Goal: Transaction & Acquisition: Purchase product/service

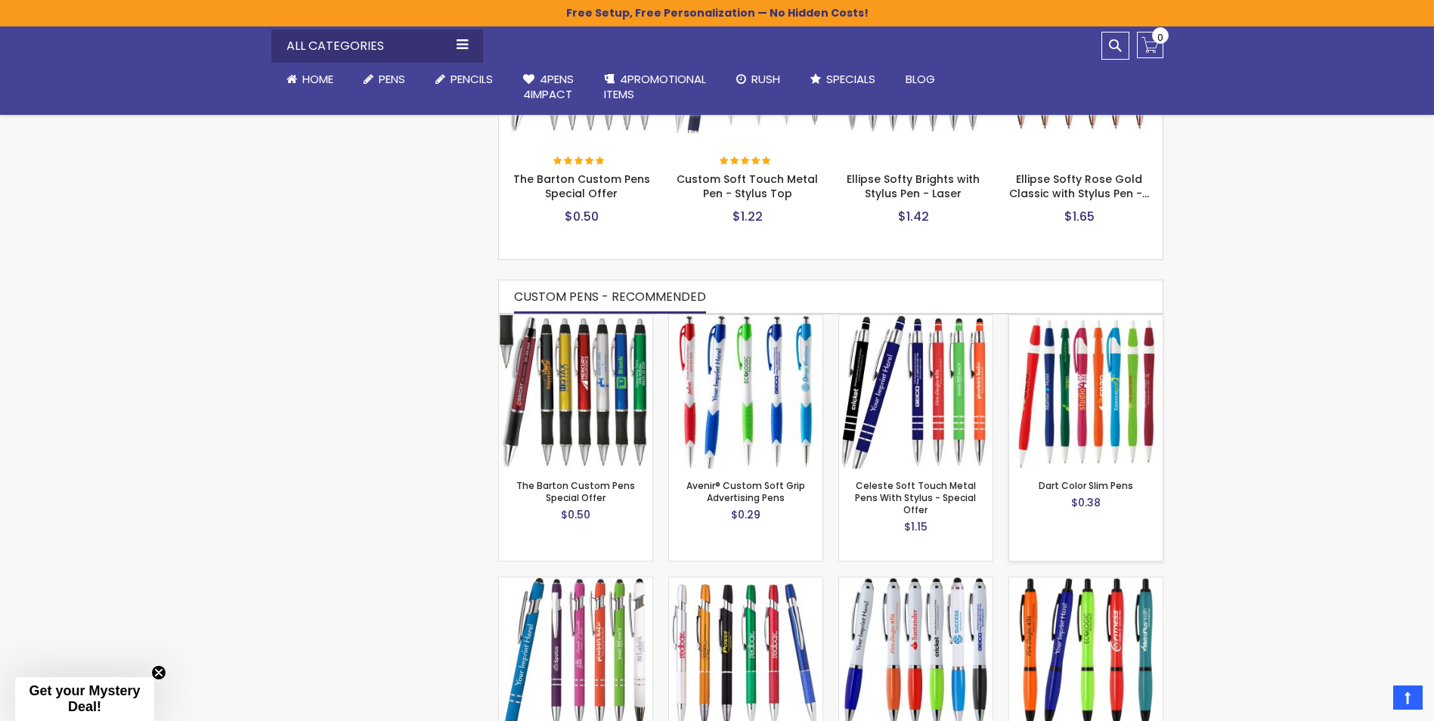
scroll to position [934, 0]
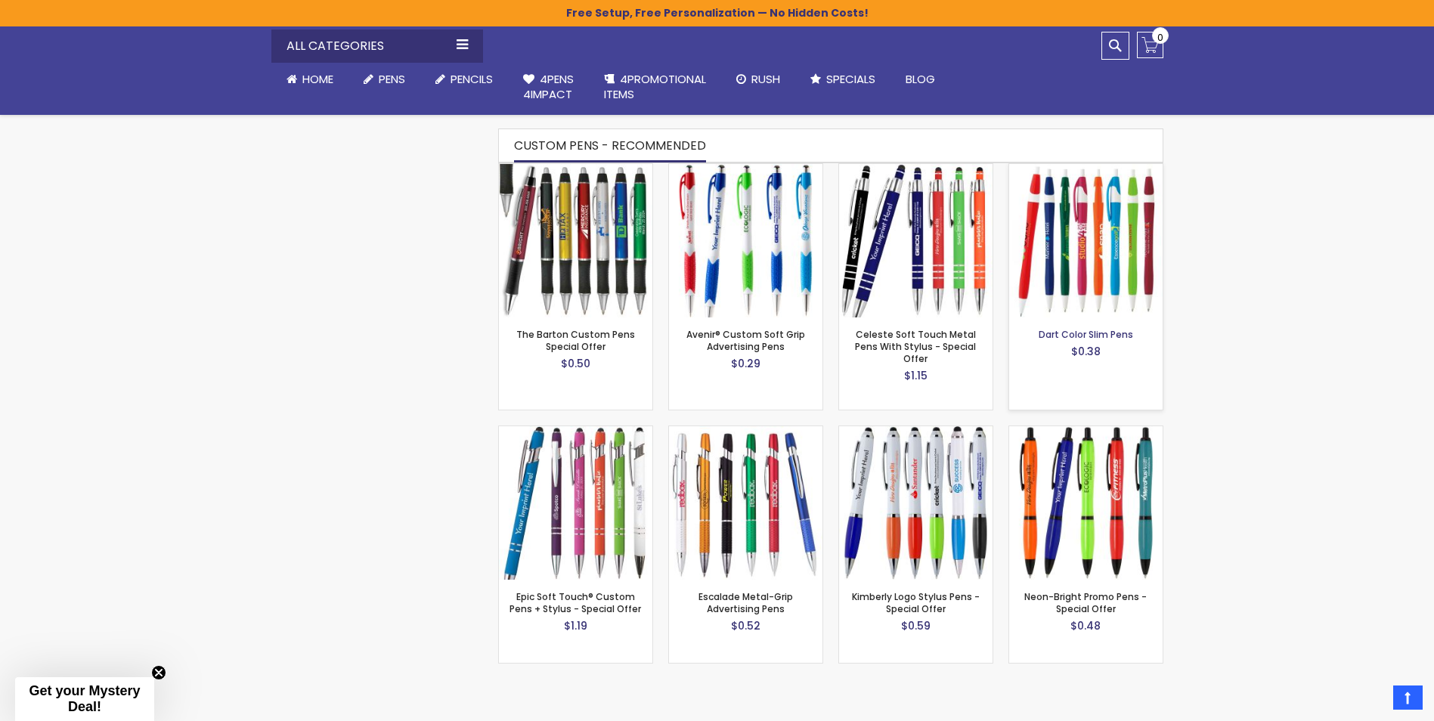
click at [1107, 328] on link "Dart Color Slim Pens" at bounding box center [1086, 334] width 95 height 13
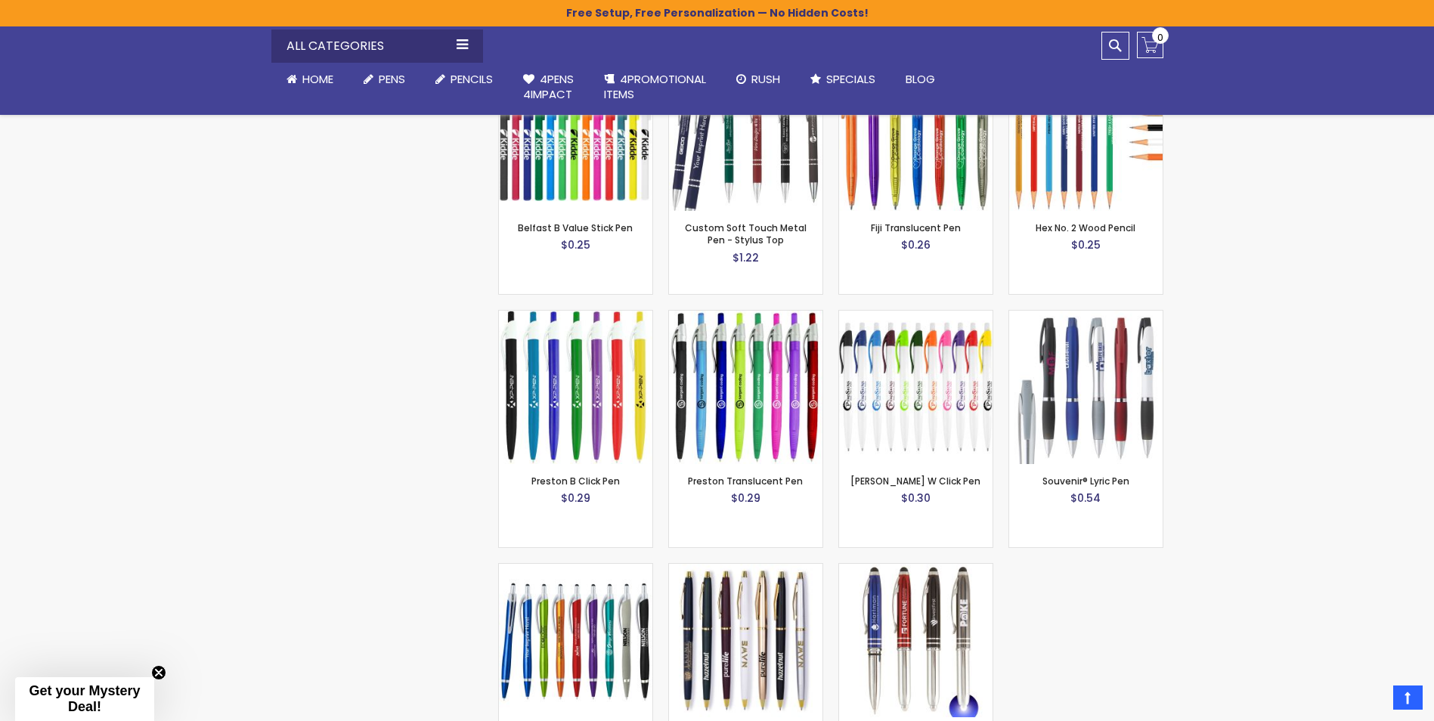
scroll to position [1765, 0]
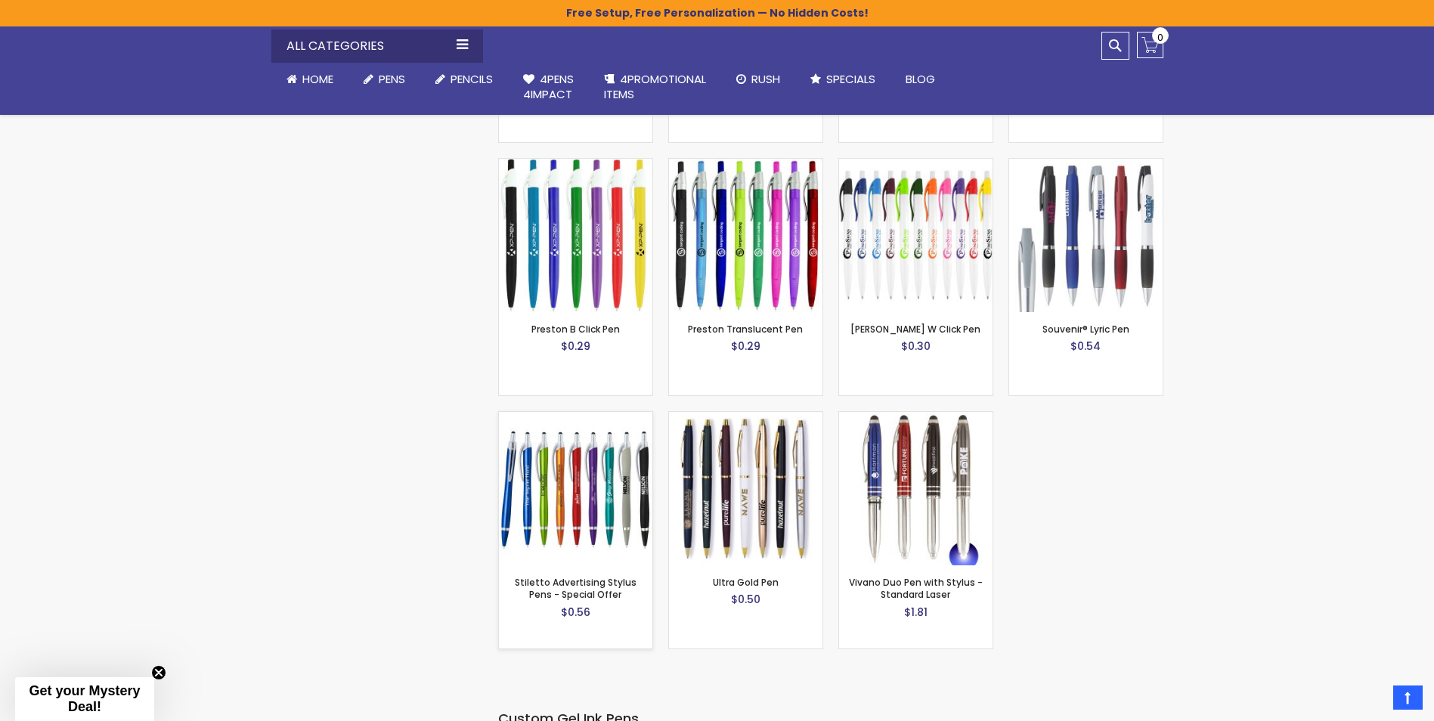
click at [595, 542] on img at bounding box center [575, 488] width 153 height 153
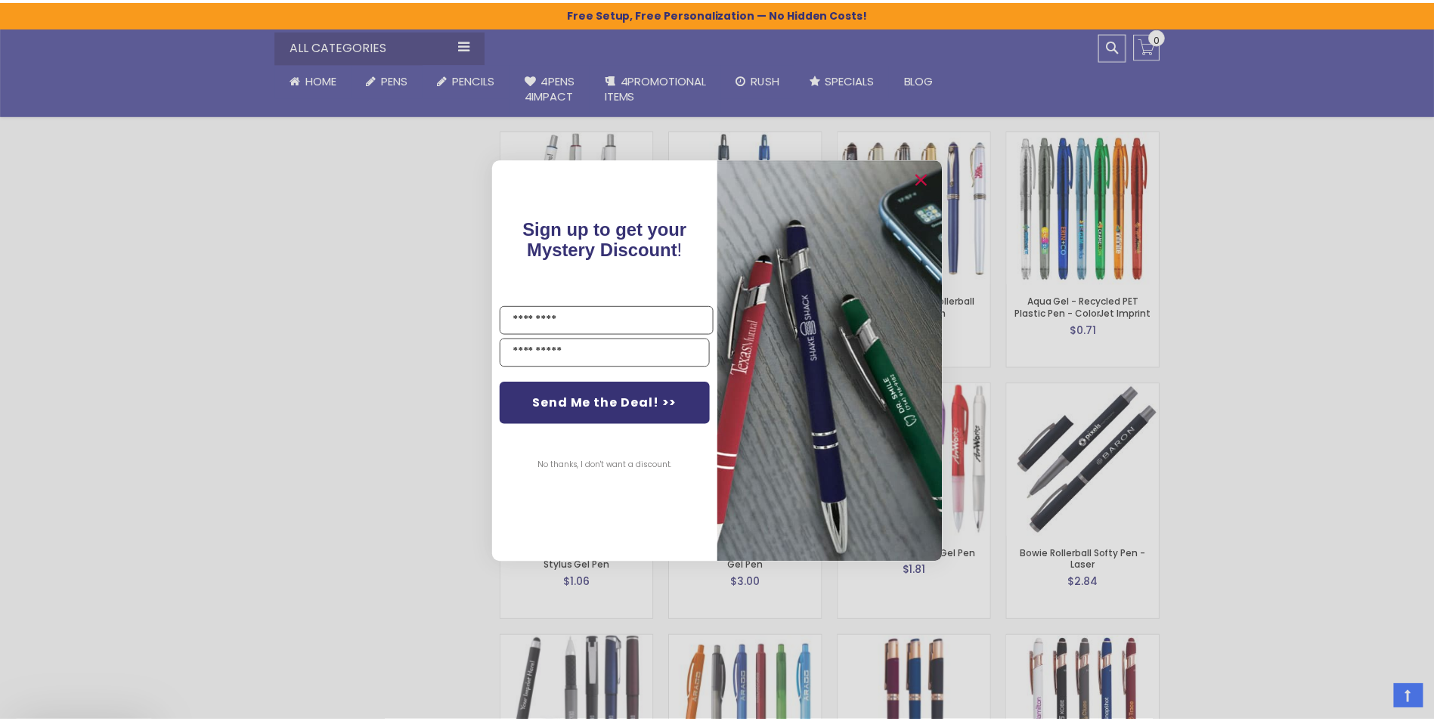
scroll to position [2446, 0]
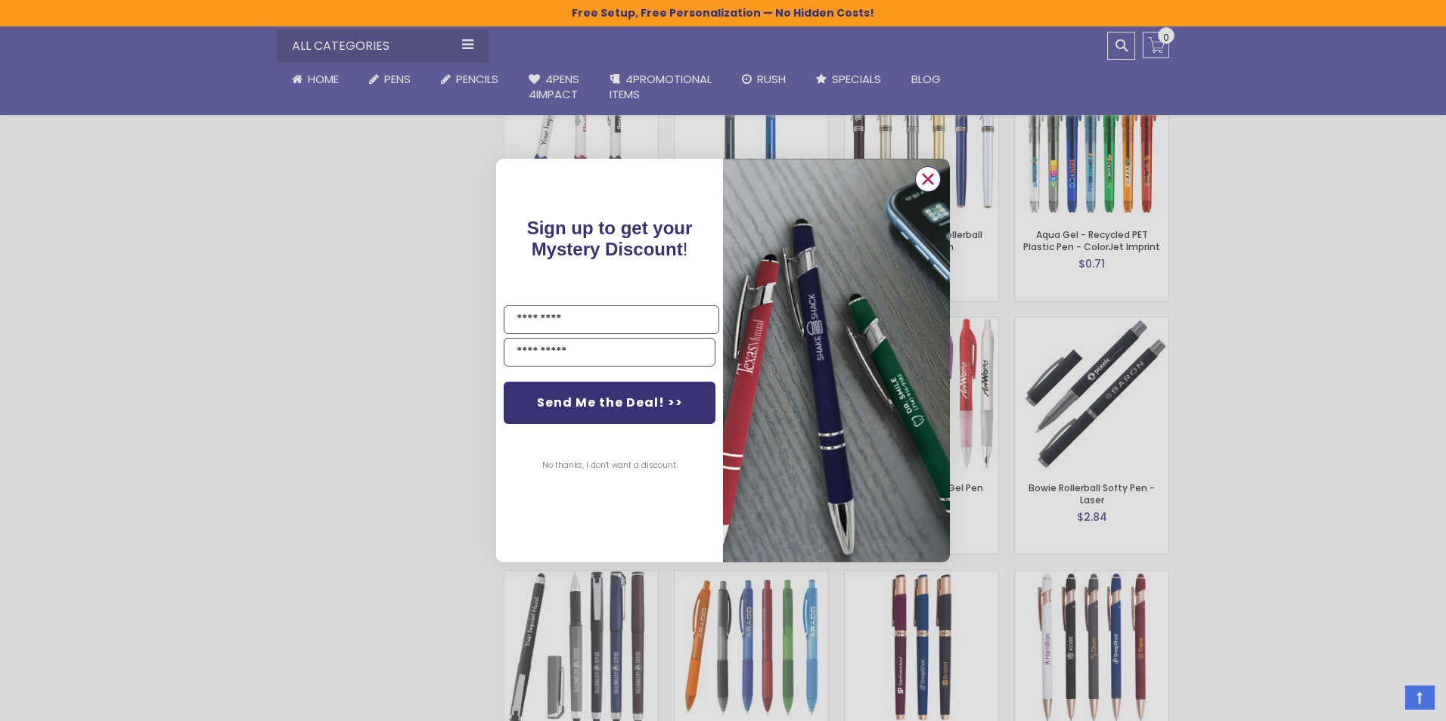
click at [925, 178] on icon "Close dialog" at bounding box center [928, 179] width 24 height 24
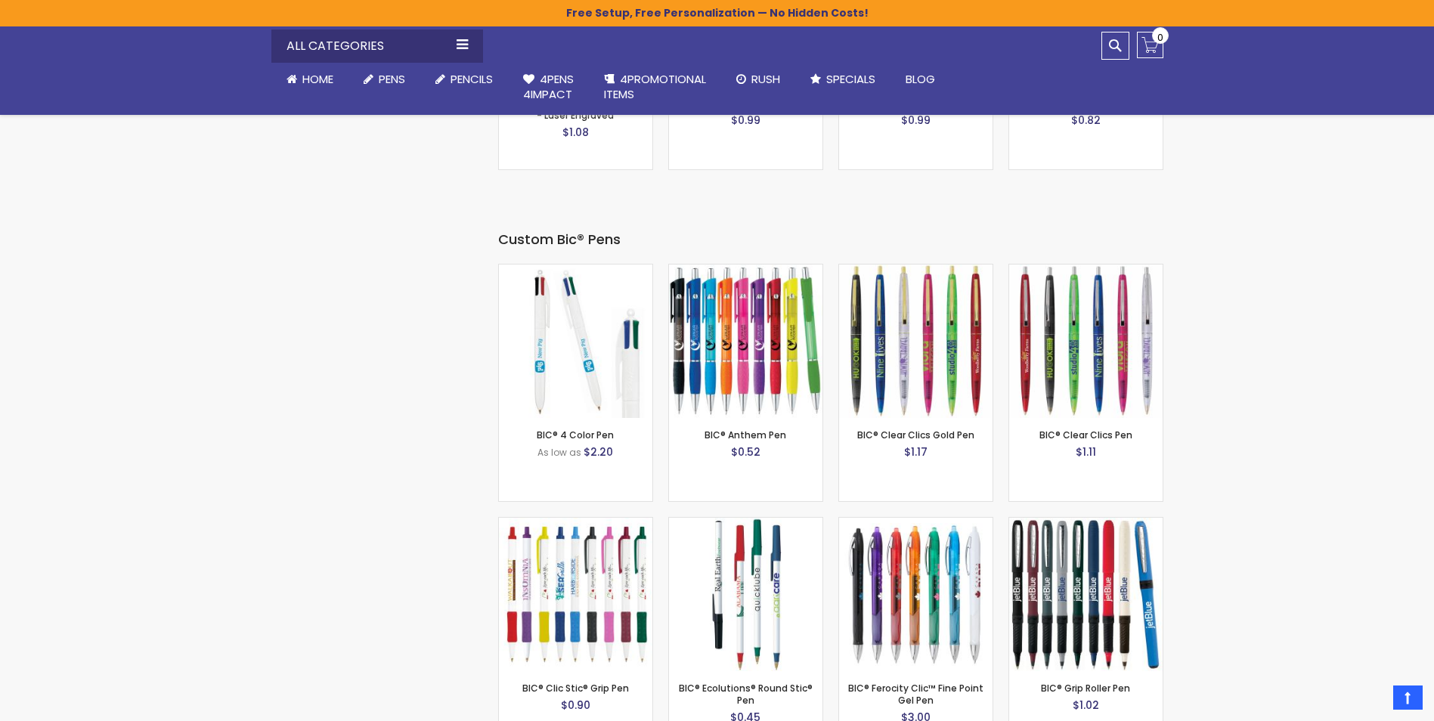
scroll to position [4714, 0]
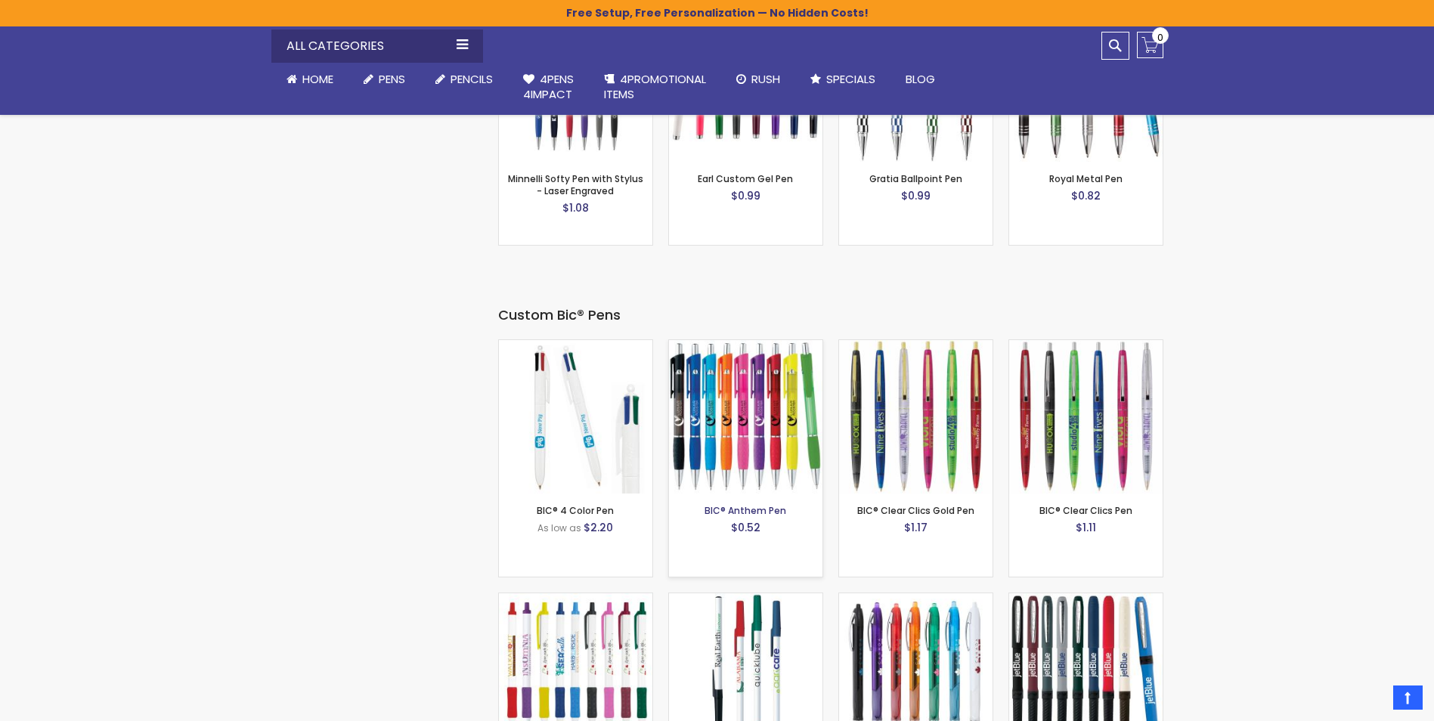
click at [756, 504] on link "BIC® Anthem Pen" at bounding box center [746, 510] width 82 height 13
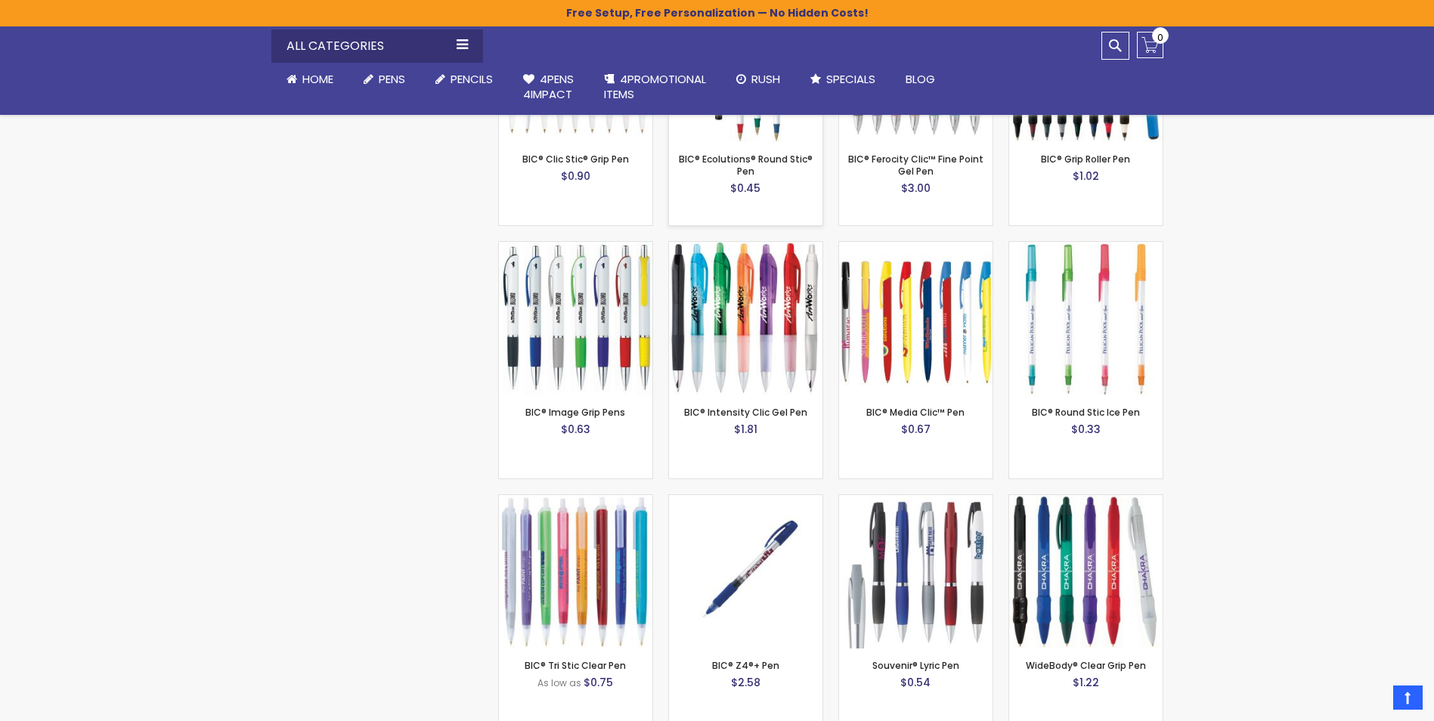
scroll to position [5394, 0]
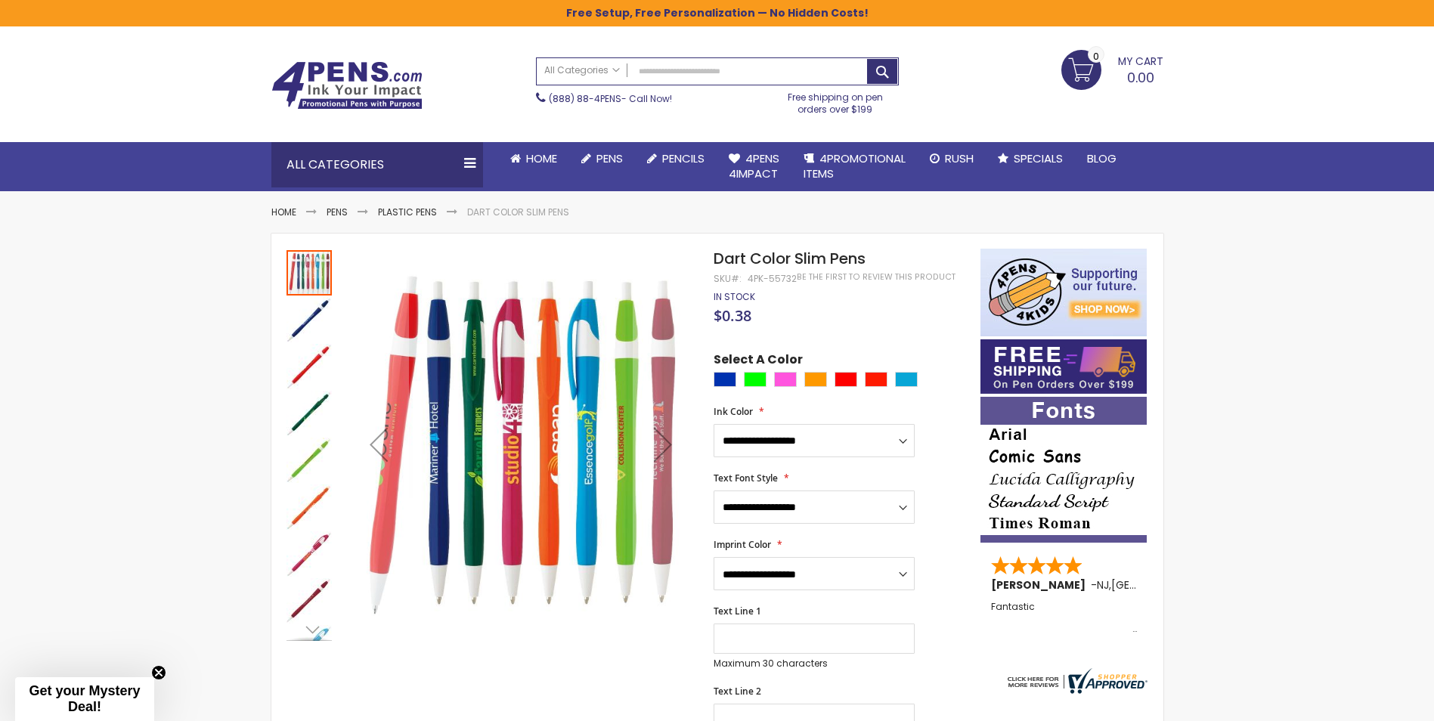
scroll to position [76, 0]
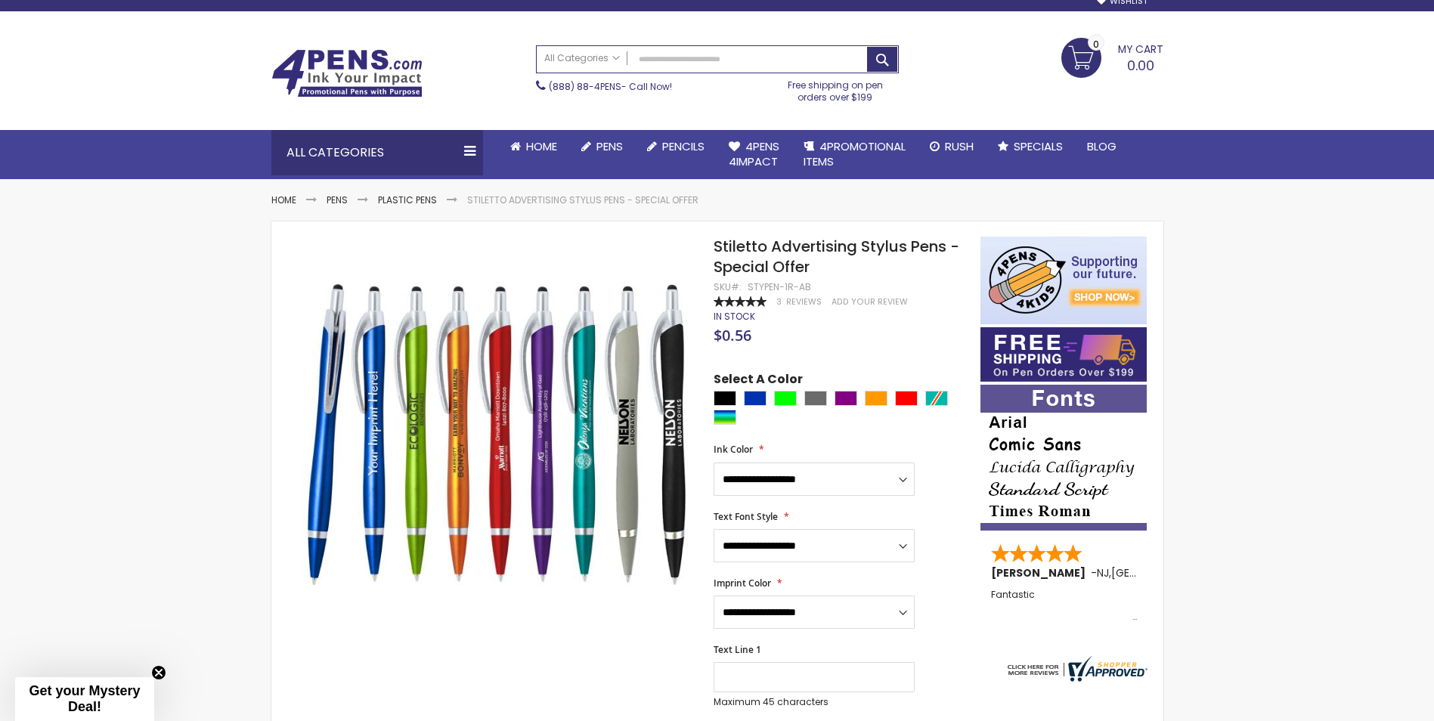
scroll to position [76, 0]
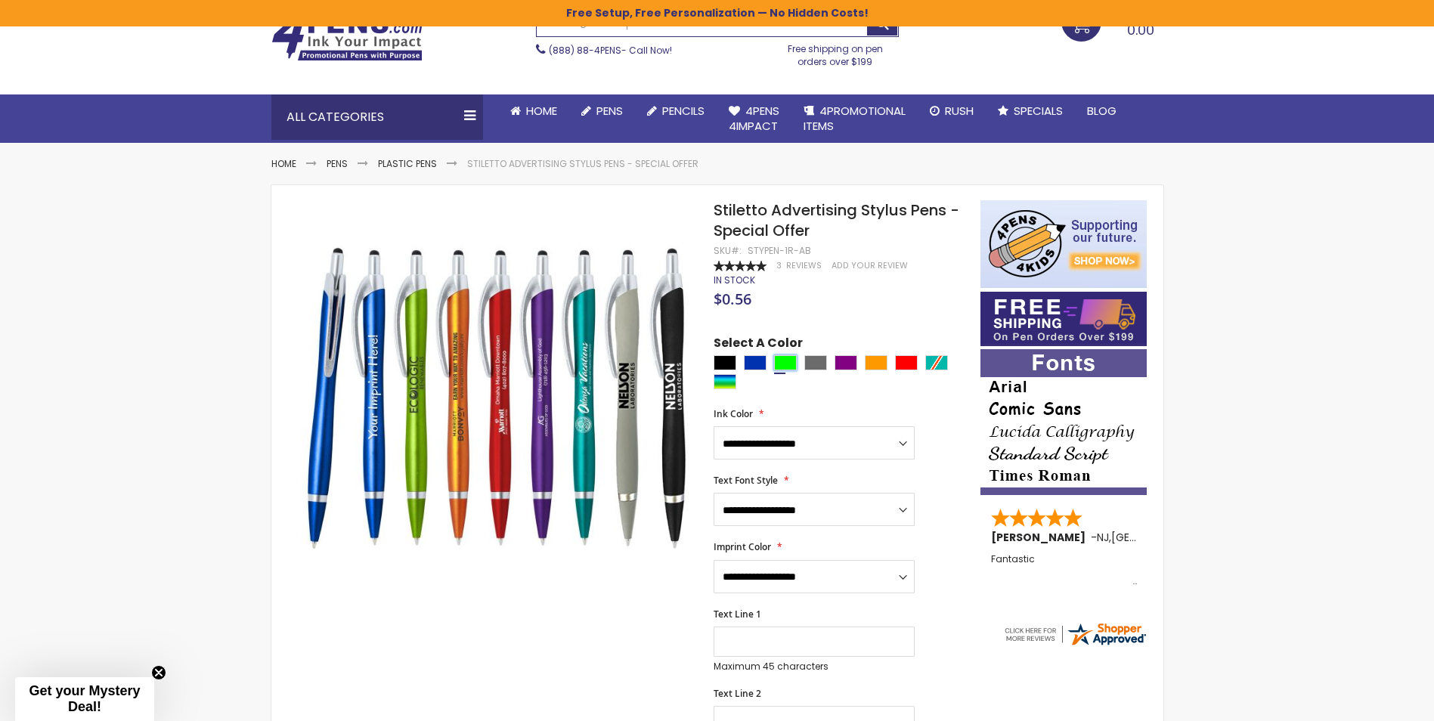
click at [776, 362] on div "Lime Green" at bounding box center [785, 362] width 23 height 15
type input "****"
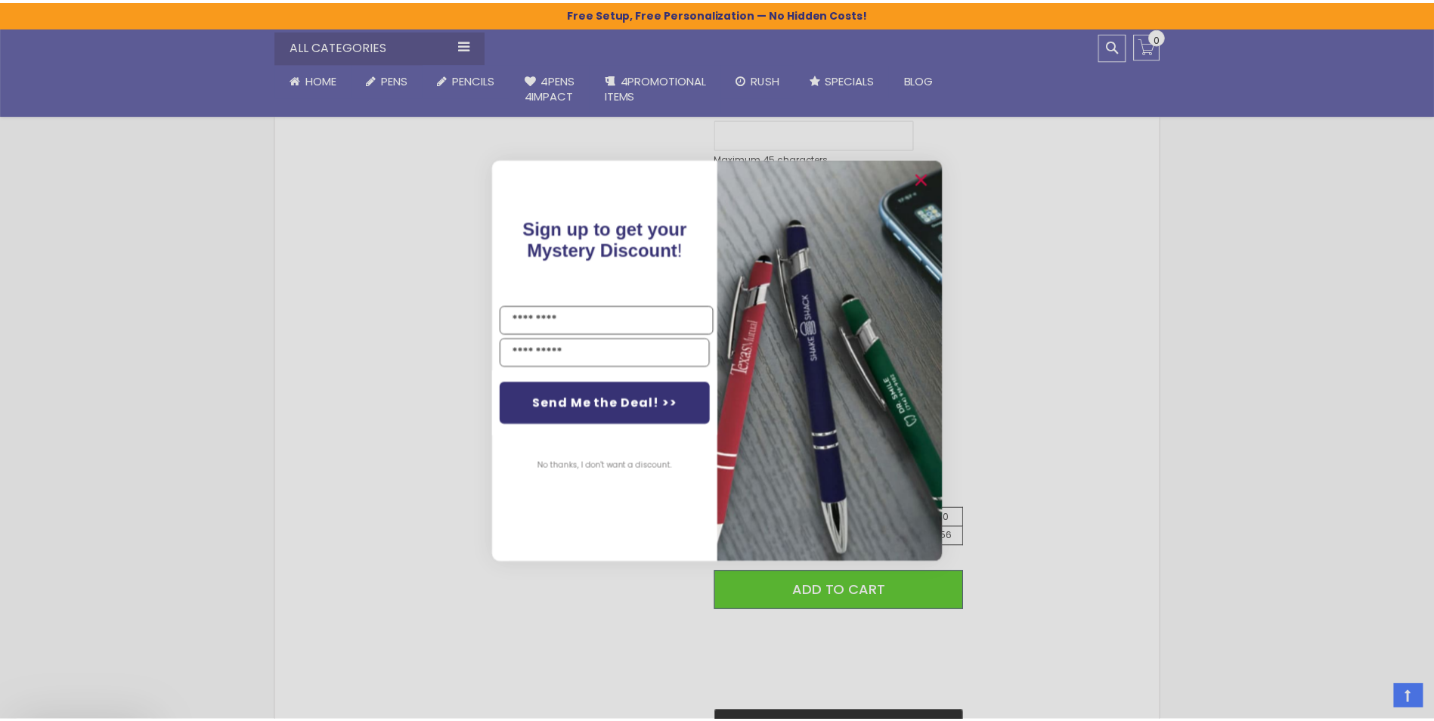
scroll to position [680, 0]
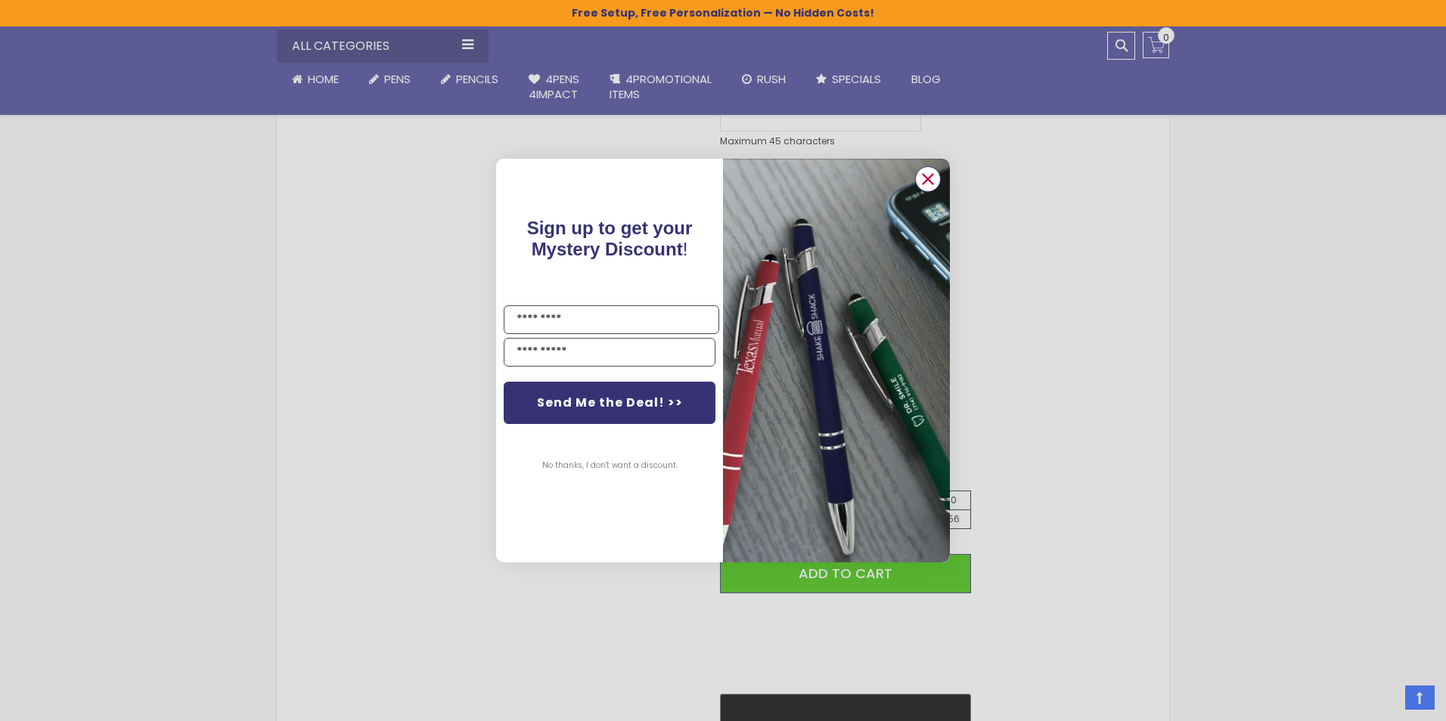
click at [930, 178] on icon "Close dialog" at bounding box center [928, 180] width 10 height 10
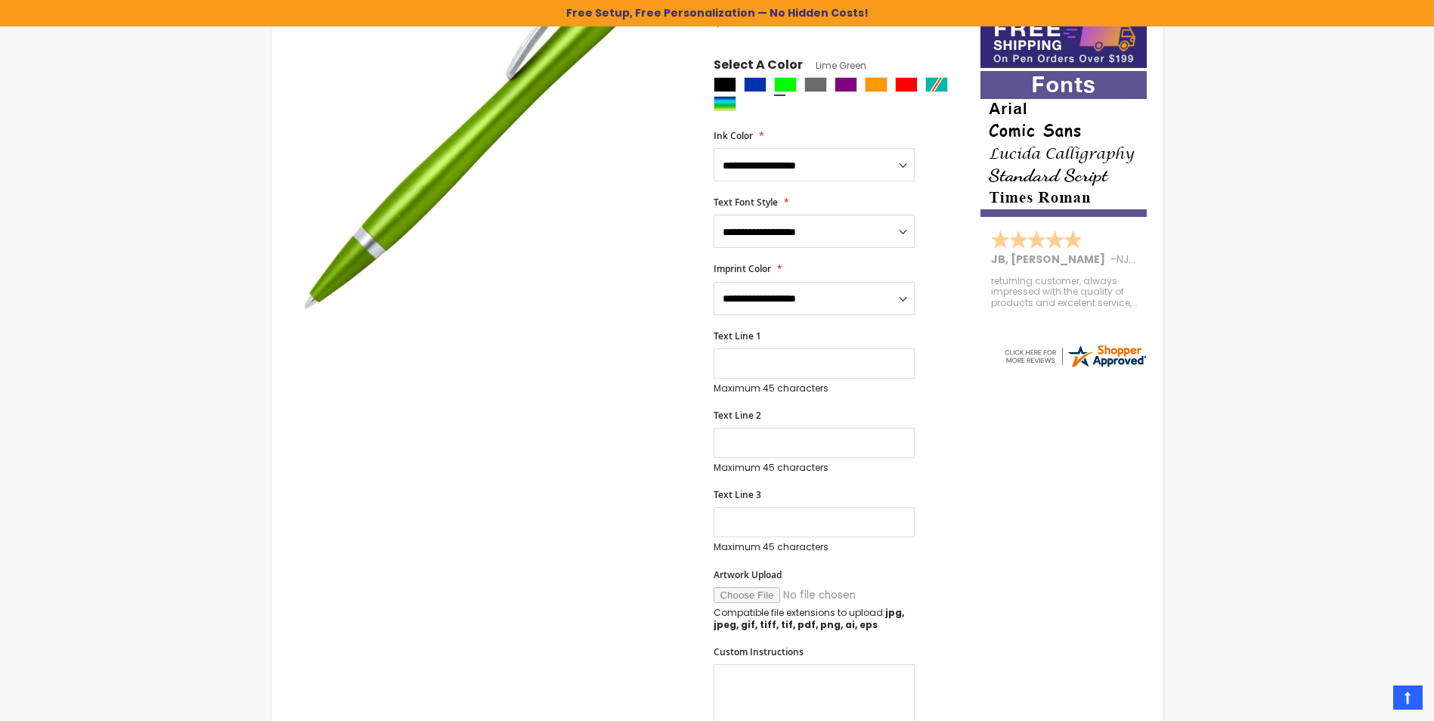
scroll to position [138, 0]
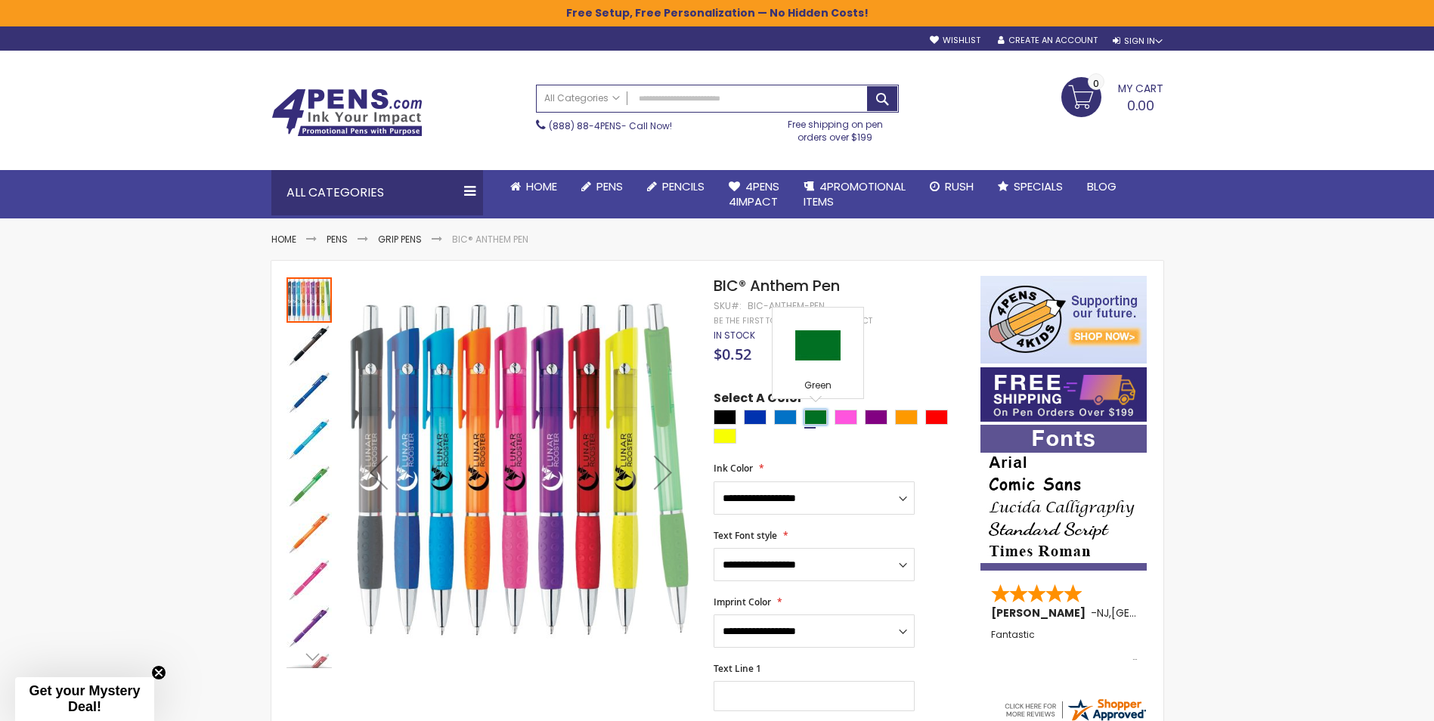
click at [814, 417] on div "Green" at bounding box center [815, 417] width 23 height 15
type input "****"
